Goal: Transaction & Acquisition: Purchase product/service

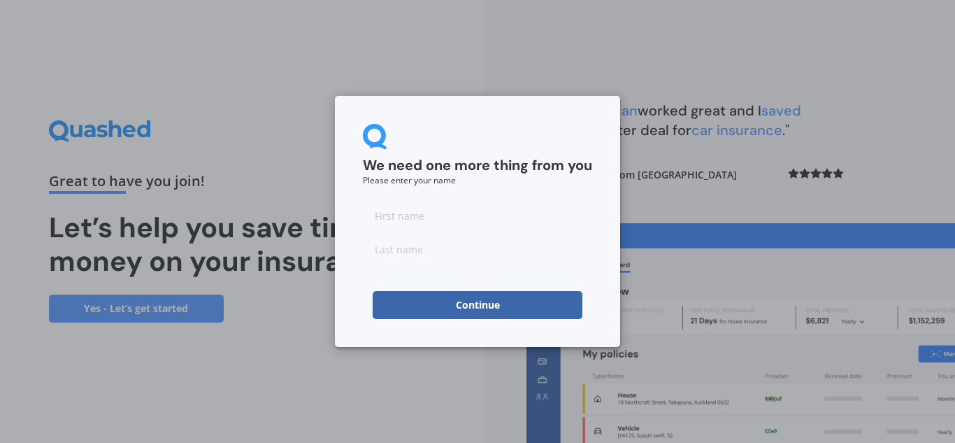
click at [408, 205] on input at bounding box center [477, 215] width 229 height 28
type input "[PERSON_NAME]"
click at [401, 245] on input at bounding box center [477, 249] width 229 height 28
type input "[PERSON_NAME]"
click at [397, 304] on button "Continue" at bounding box center [478, 305] width 210 height 28
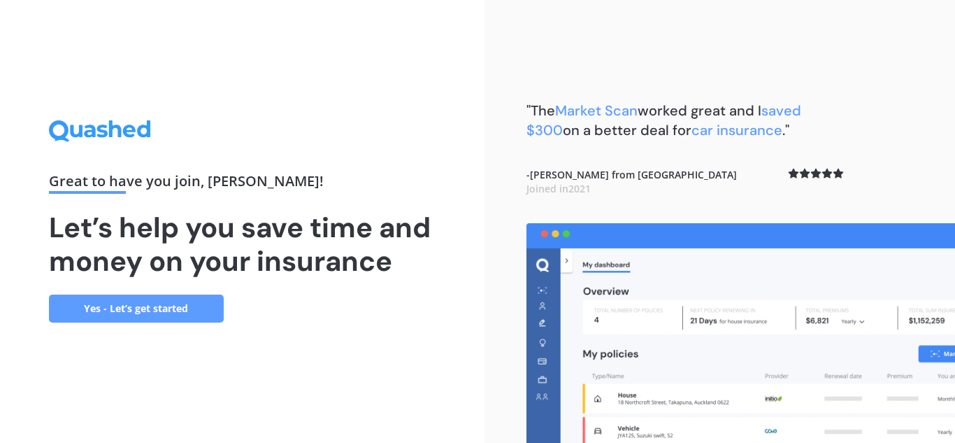
click at [132, 304] on link "Yes - Let’s get started" at bounding box center [136, 308] width 175 height 28
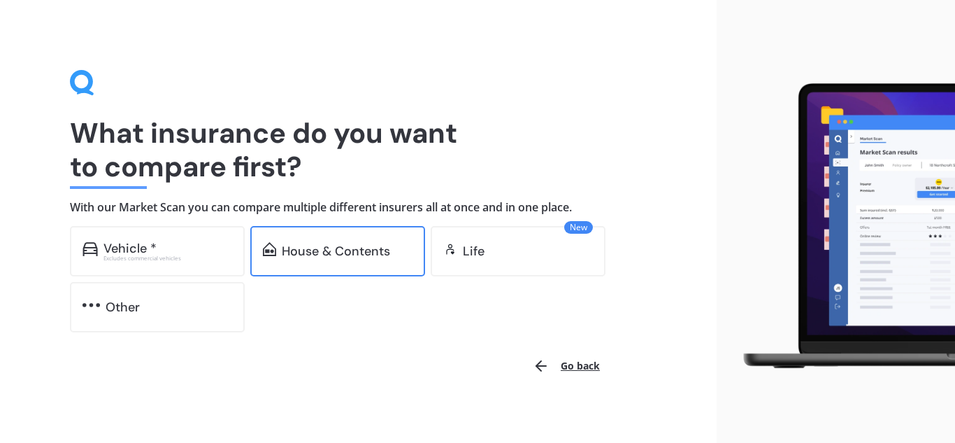
click at [297, 245] on div "House & Contents" at bounding box center [336, 251] width 108 height 14
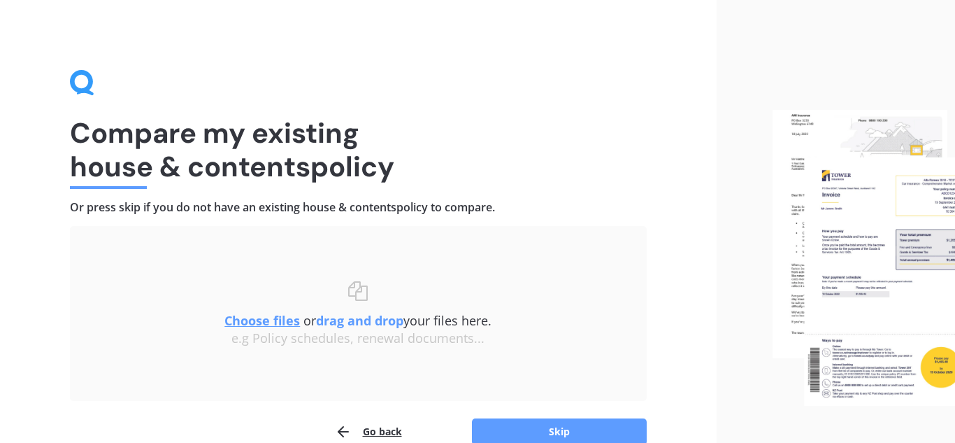
scroll to position [73, 0]
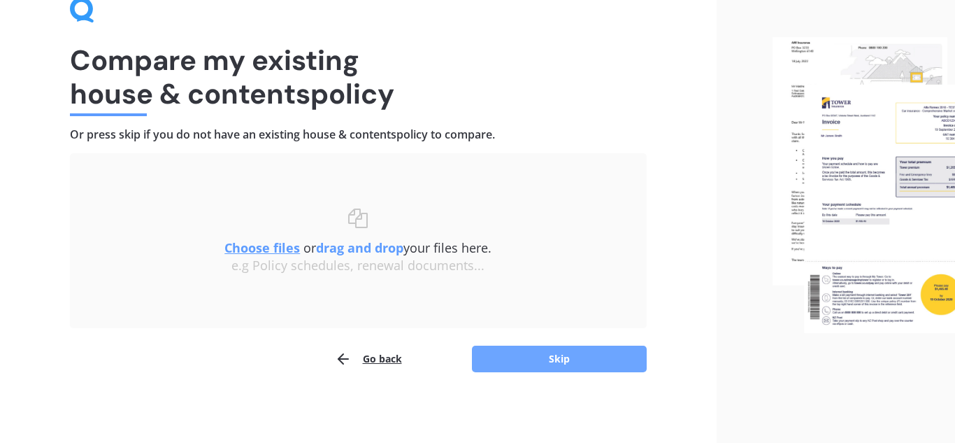
click at [499, 359] on button "Skip" at bounding box center [559, 359] width 175 height 27
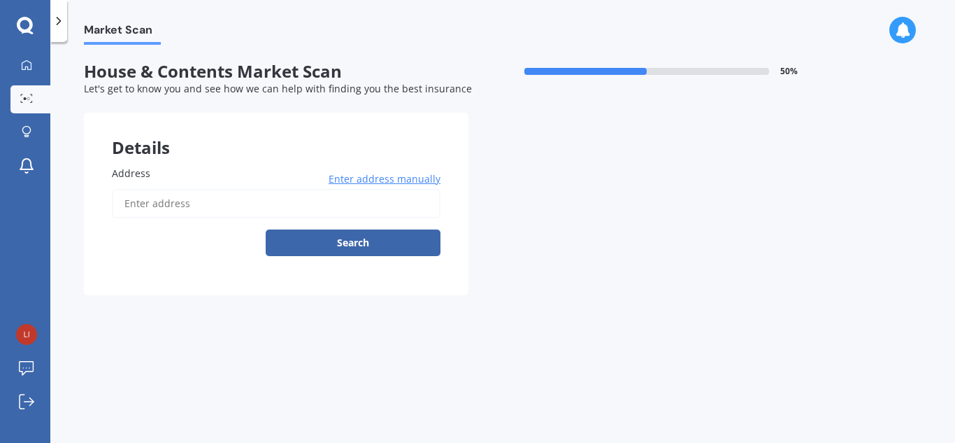
click at [202, 203] on input "Address" at bounding box center [276, 203] width 329 height 29
type input "33 Bennett Street, Paeroa 3600"
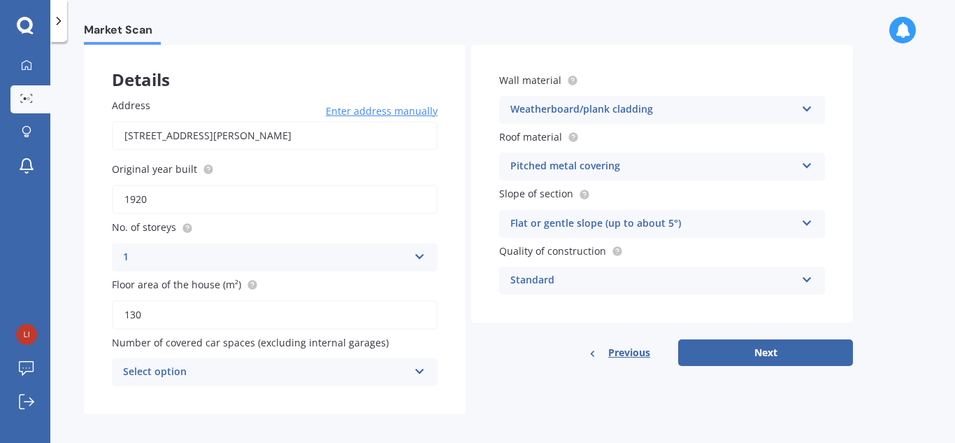
scroll to position [76, 0]
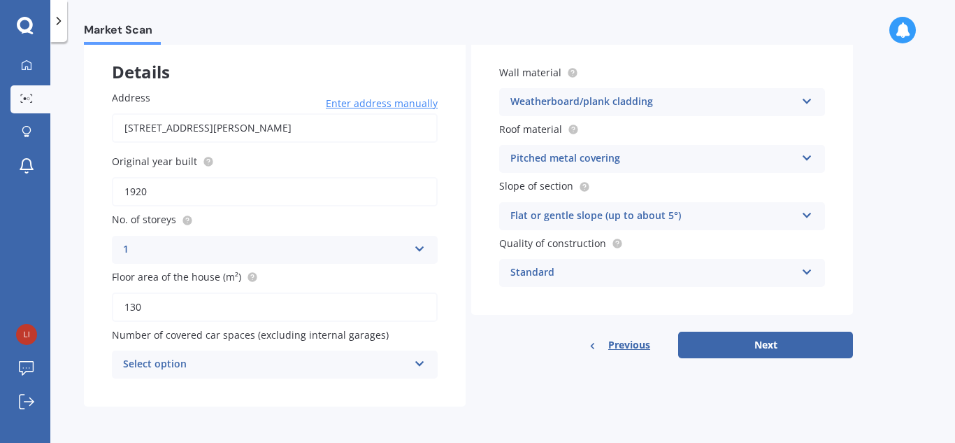
click at [222, 367] on div "Select option" at bounding box center [265, 364] width 285 height 17
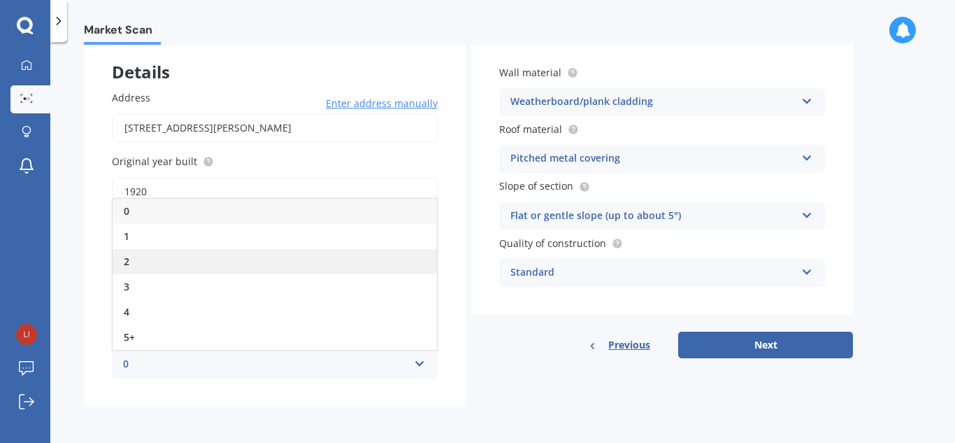
click at [223, 259] on div "2" at bounding box center [275, 261] width 325 height 25
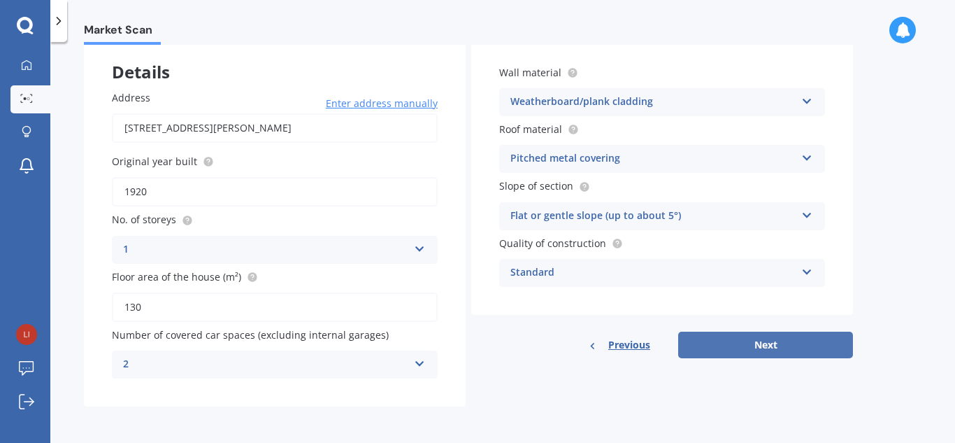
click at [717, 340] on button "Next" at bounding box center [765, 345] width 175 height 27
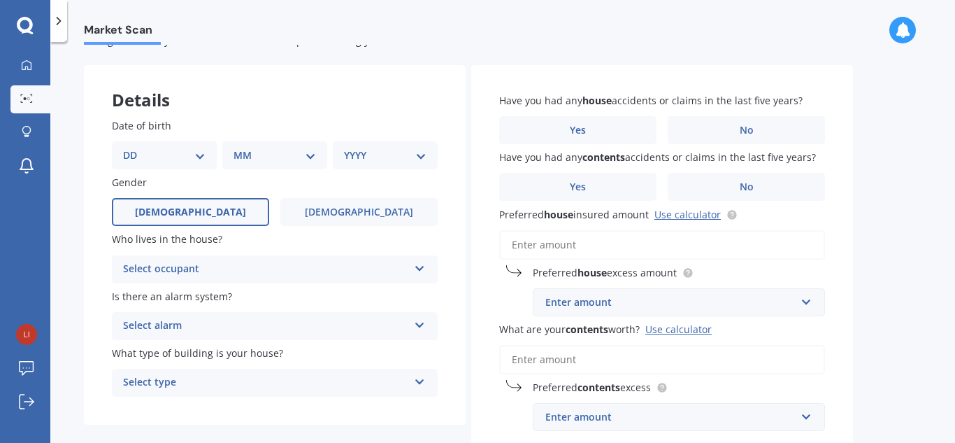
scroll to position [49, 0]
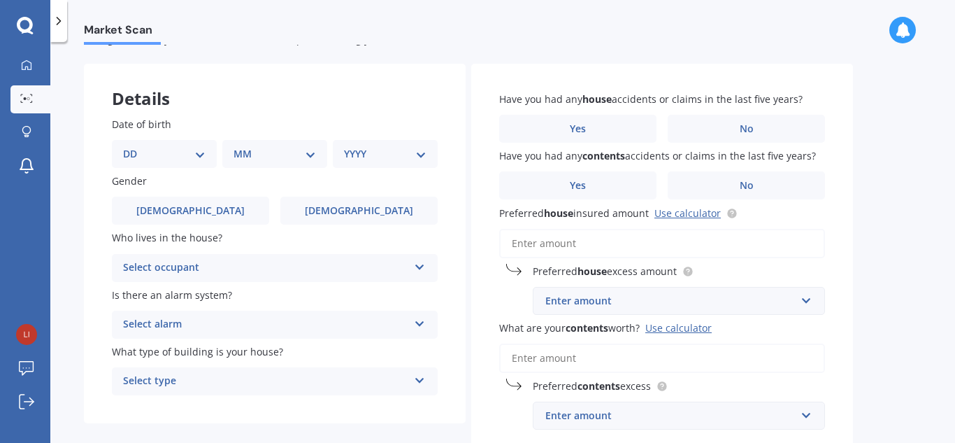
click at [194, 150] on select "DD 01 02 03 04 05 06 07 08 09 10 11 12 13 14 15 16 17 18 19 20 21 22 23 24 25 2…" at bounding box center [164, 153] width 83 height 15
select select "24"
click at [134, 146] on select "DD 01 02 03 04 05 06 07 08 09 10 11 12 13 14 15 16 17 18 19 20 21 22 23 24 25 2…" at bounding box center [164, 153] width 83 height 15
click at [283, 149] on select "MM 01 02 03 04 05 06 07 08 09 10 11 12" at bounding box center [277, 153] width 77 height 15
select select "07"
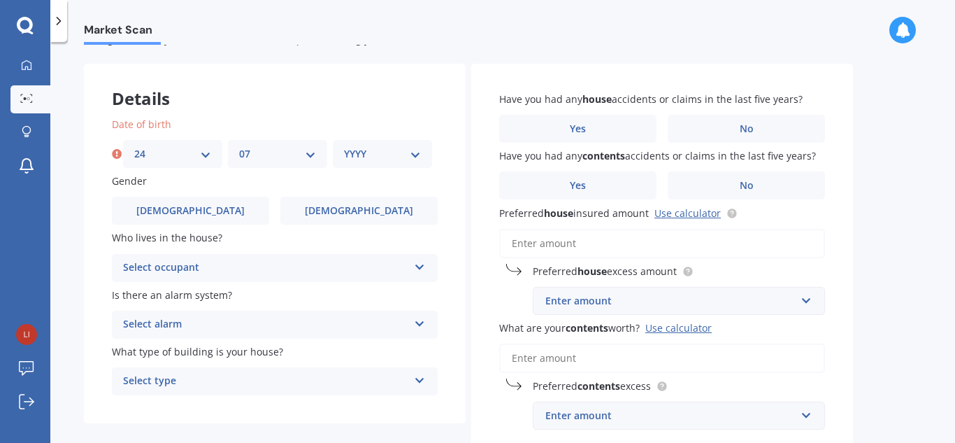
click at [239, 146] on select "MM 01 02 03 04 05 06 07 08 09 10 11 12" at bounding box center [277, 153] width 77 height 15
click at [411, 157] on select "YYYY 2009 2008 2007 2006 2005 2004 2003 2002 2001 2000 1999 1998 1997 1996 1995…" at bounding box center [382, 153] width 77 height 15
select select "1989"
click at [344, 146] on select "YYYY 2009 2008 2007 2006 2005 2004 2003 2002 2001 2000 1999 1998 1997 1996 1995…" at bounding box center [382, 153] width 77 height 15
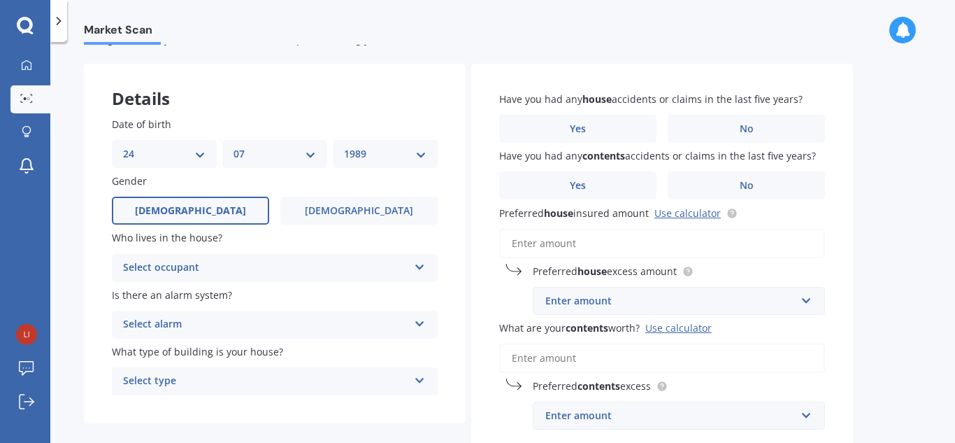
click at [199, 212] on span "Male" at bounding box center [190, 211] width 111 height 12
click at [0, 0] on input "Male" at bounding box center [0, 0] width 0 height 0
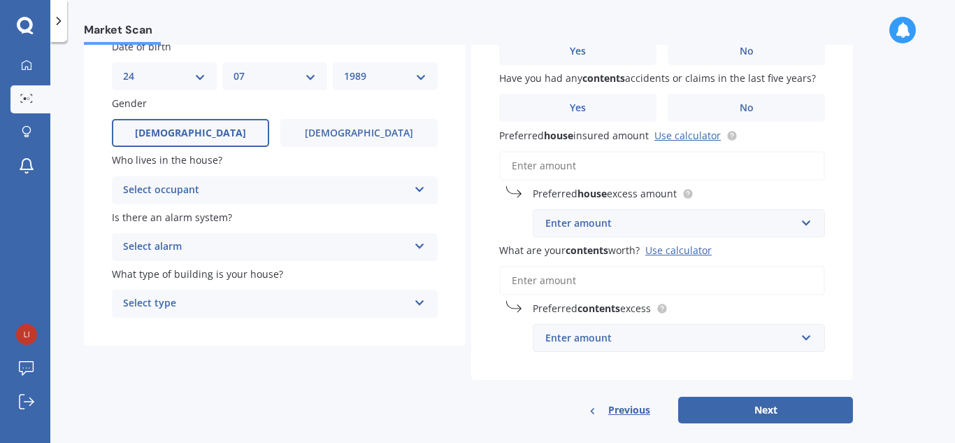
scroll to position [127, 0]
click at [206, 183] on div "Select occupant" at bounding box center [265, 189] width 285 height 17
click at [190, 215] on div "Owner" at bounding box center [275, 216] width 325 height 25
click at [196, 248] on div "Select alarm" at bounding box center [265, 246] width 285 height 17
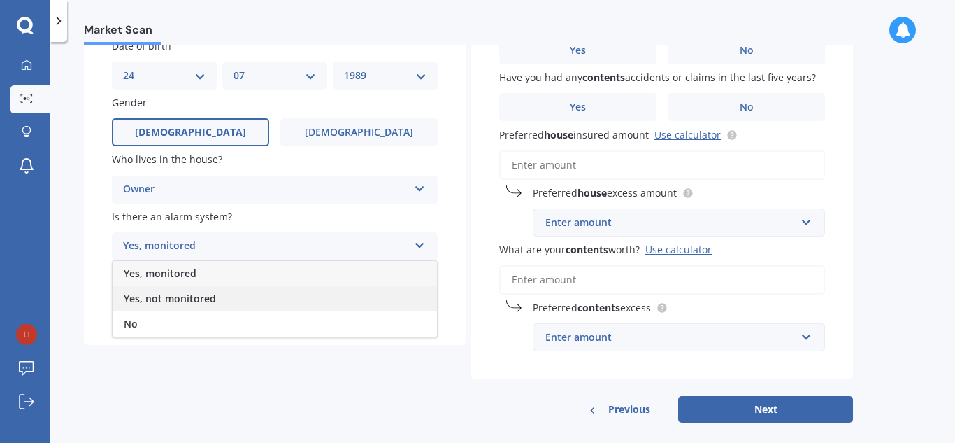
click at [203, 300] on span "Yes, not monitored" at bounding box center [170, 298] width 92 height 13
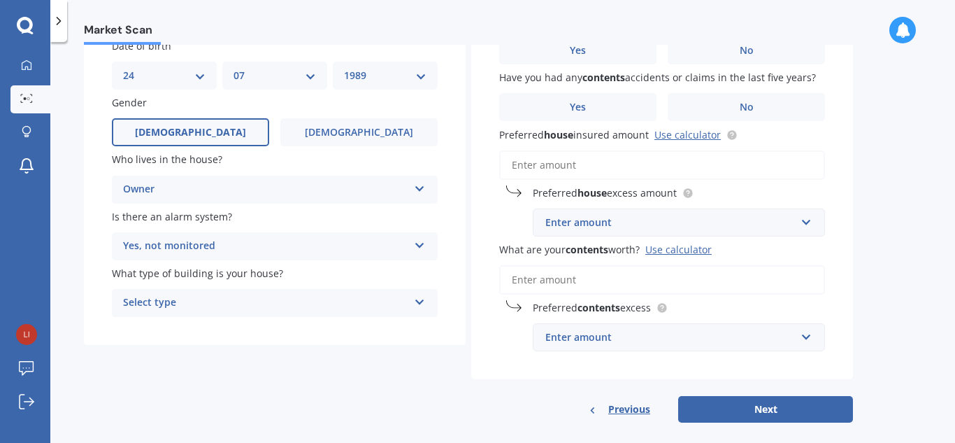
click at [270, 248] on div "Yes, not monitored" at bounding box center [265, 246] width 285 height 17
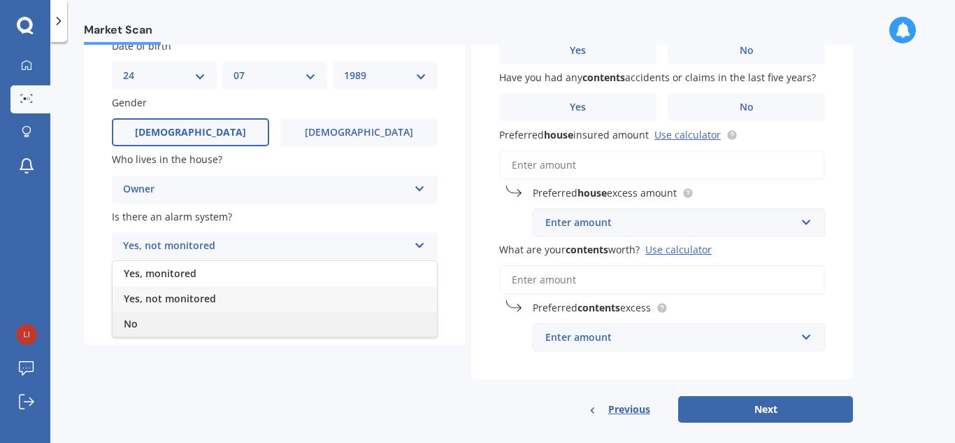
click at [251, 320] on div "No" at bounding box center [275, 323] width 325 height 25
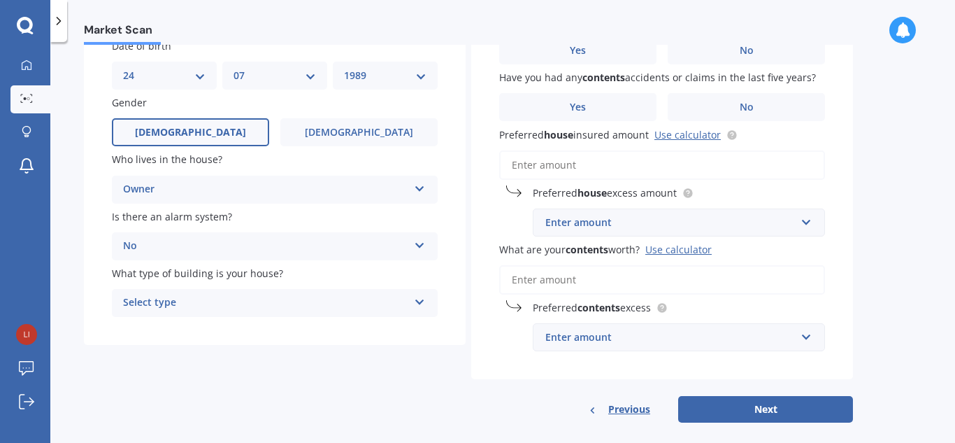
click at [262, 304] on div "Select type" at bounding box center [265, 302] width 285 height 17
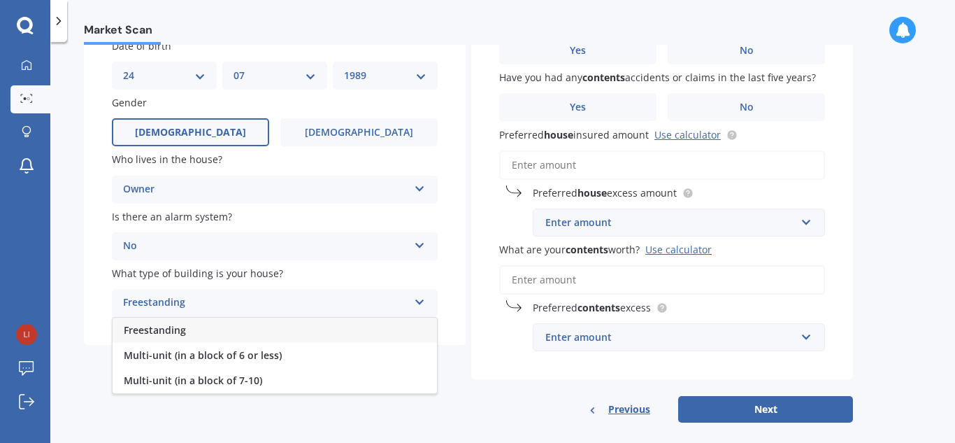
click at [253, 331] on div "Freestanding" at bounding box center [275, 330] width 325 height 25
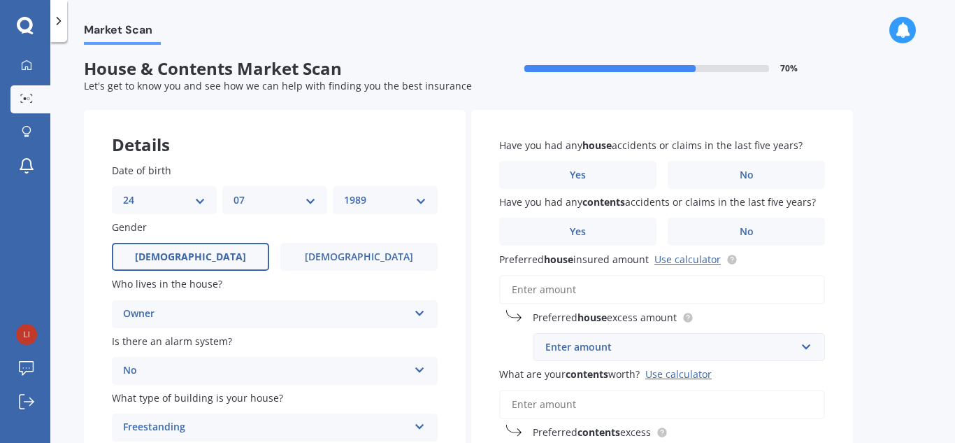
scroll to position [0, 0]
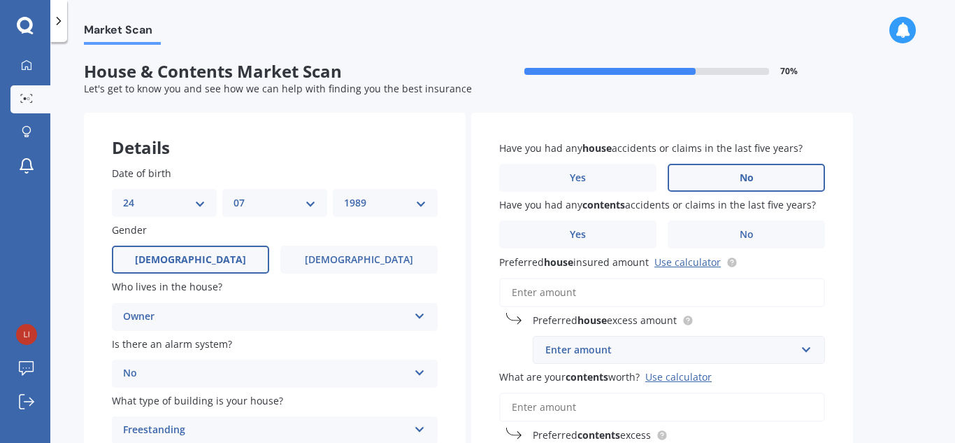
click at [741, 166] on label "No" at bounding box center [746, 178] width 157 height 28
click at [0, 0] on input "No" at bounding box center [0, 0] width 0 height 0
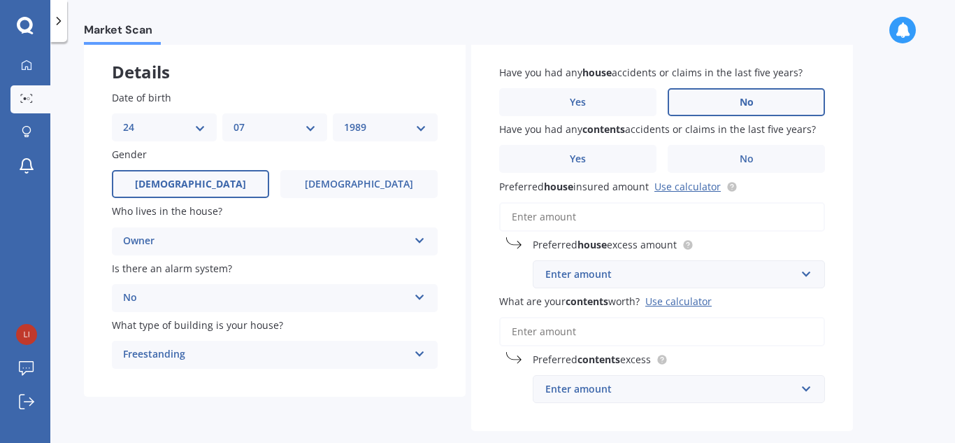
scroll to position [76, 0]
click at [653, 270] on div "Enter amount" at bounding box center [671, 273] width 250 height 15
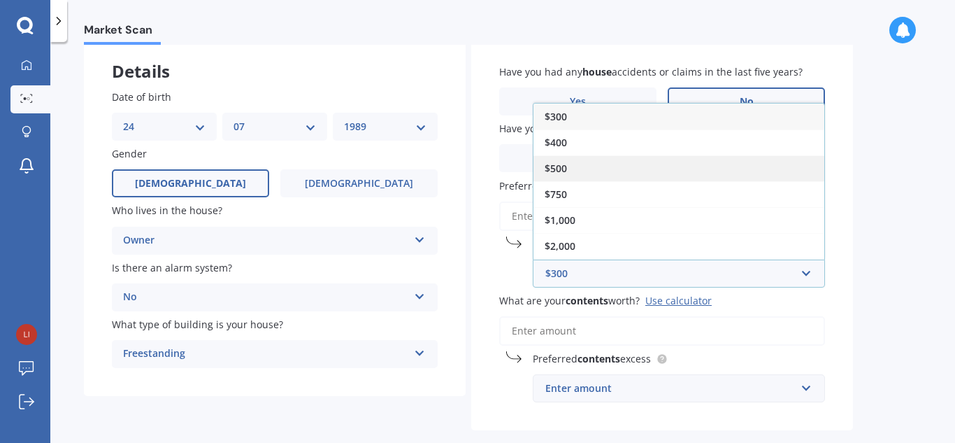
click at [632, 162] on div "$500" at bounding box center [679, 168] width 291 height 26
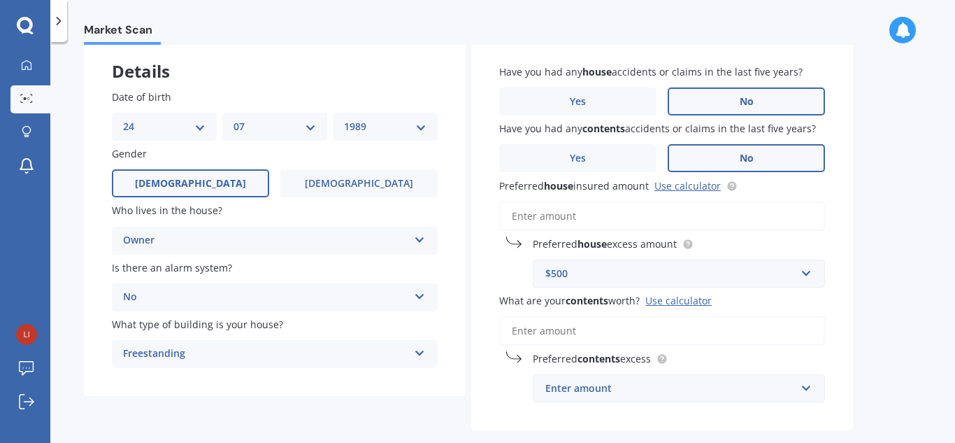
click at [722, 166] on label "No" at bounding box center [746, 158] width 157 height 28
click at [0, 0] on input "No" at bounding box center [0, 0] width 0 height 0
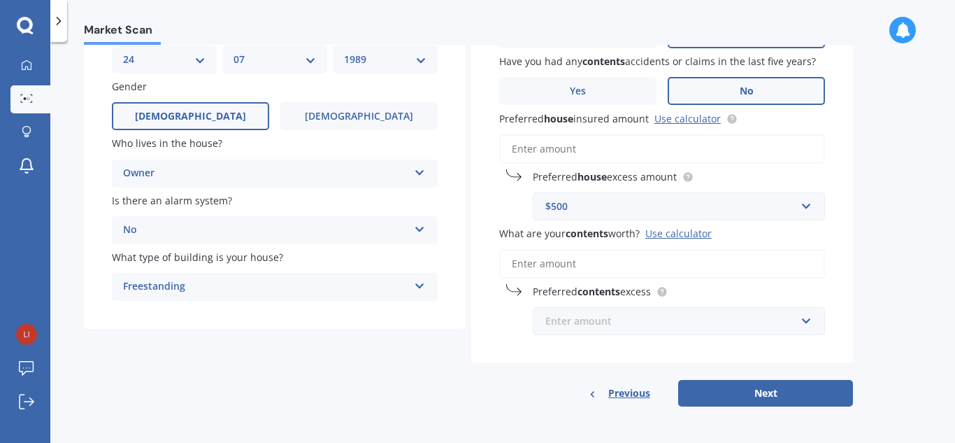
click at [695, 310] on input "text" at bounding box center [674, 321] width 280 height 27
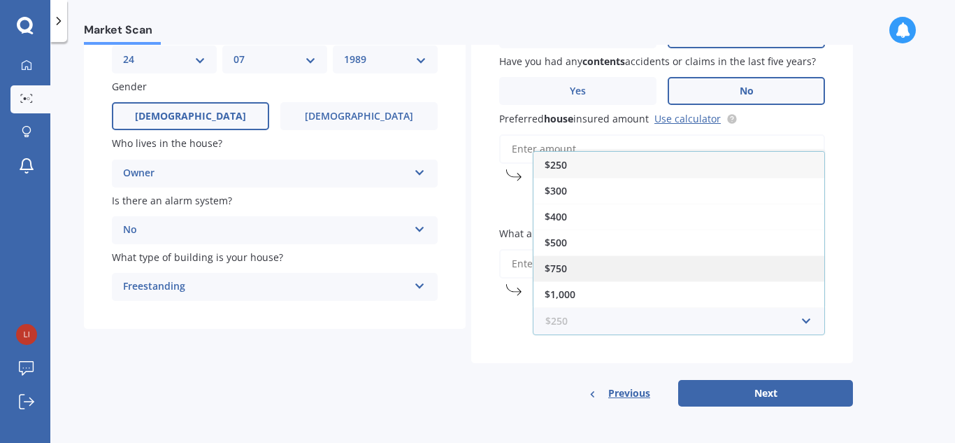
scroll to position [25, 0]
click at [549, 341] on div "Have you had any house accidents or claims in the last five years? Yes No Have …" at bounding box center [662, 166] width 382 height 394
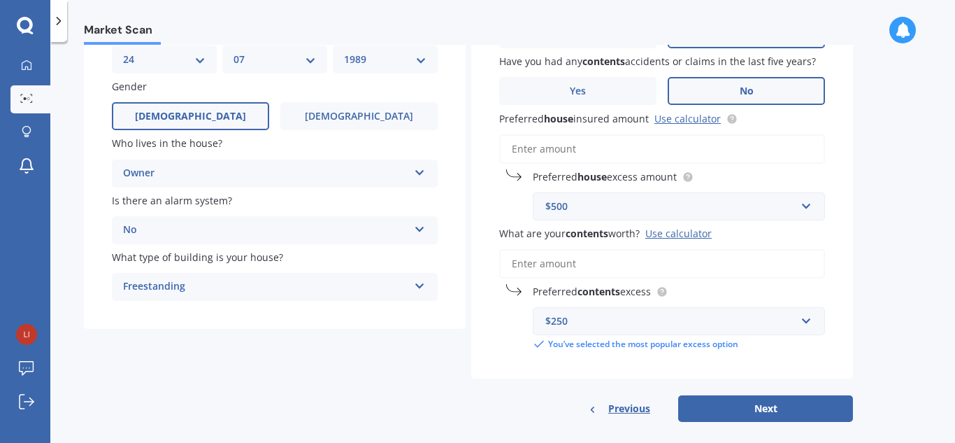
click at [675, 232] on div "Use calculator" at bounding box center [679, 233] width 66 height 13
click at [675, 249] on input "What are your contents worth? Use calculator" at bounding box center [662, 263] width 326 height 29
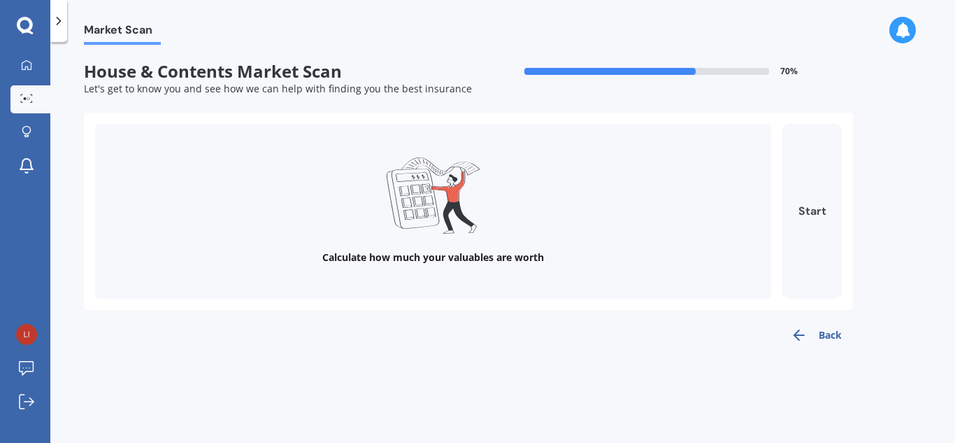
click at [806, 201] on button "Start" at bounding box center [812, 211] width 59 height 175
